Goal: Use online tool/utility

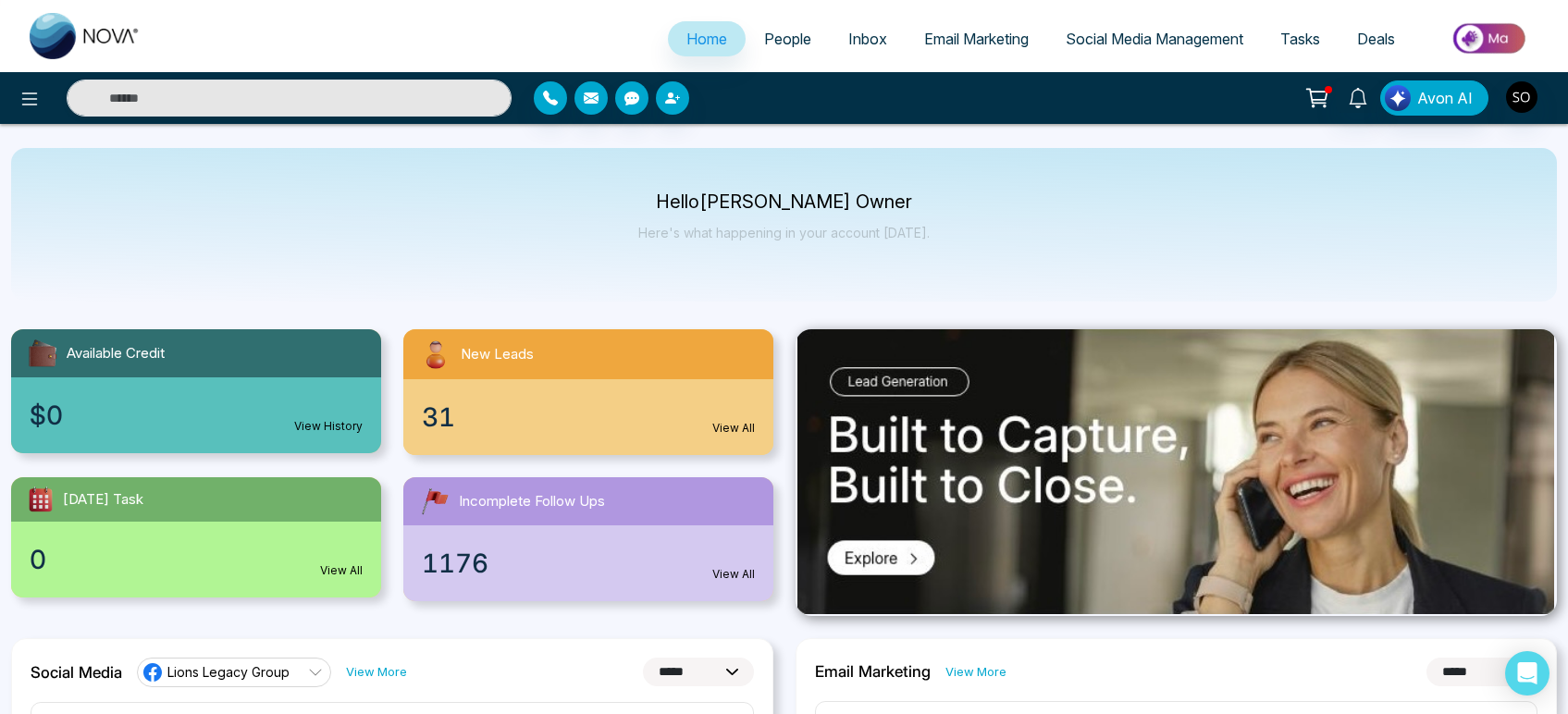
select select "*"
